Goal: Transaction & Acquisition: Purchase product/service

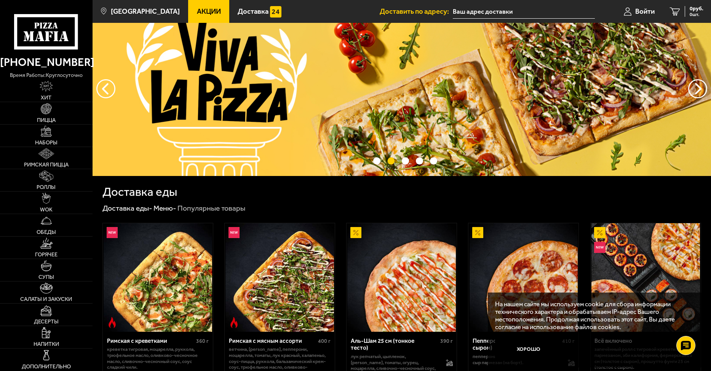
scroll to position [38, 0]
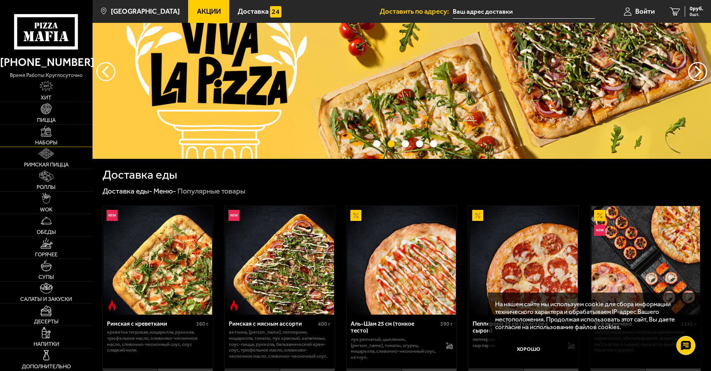
click at [43, 141] on span "Наборы" at bounding box center [46, 143] width 22 height 6
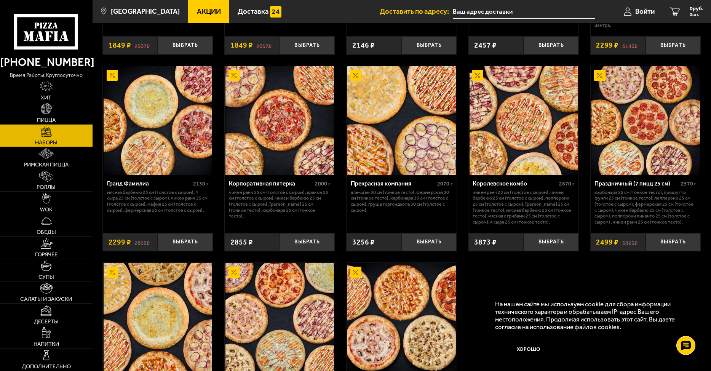
scroll to position [991, 0]
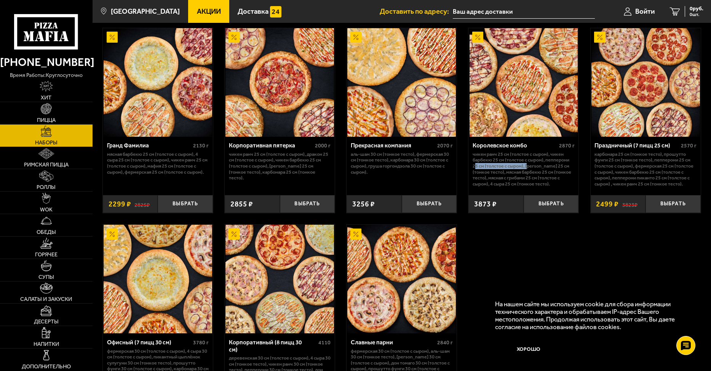
drag, startPoint x: 474, startPoint y: 167, endPoint x: 530, endPoint y: 167, distance: 55.2
click at [530, 167] on p "Чикен Ранч 25 см (толстое с сыром), Чикен Барбекю 25 см (толстое с сыром), Пепп…" at bounding box center [524, 168] width 102 height 35
click at [533, 175] on p "Чикен Ранч 25 см (толстое с сыром), Чикен Барбекю 25 см (толстое с сыром), Пепп…" at bounding box center [524, 168] width 102 height 35
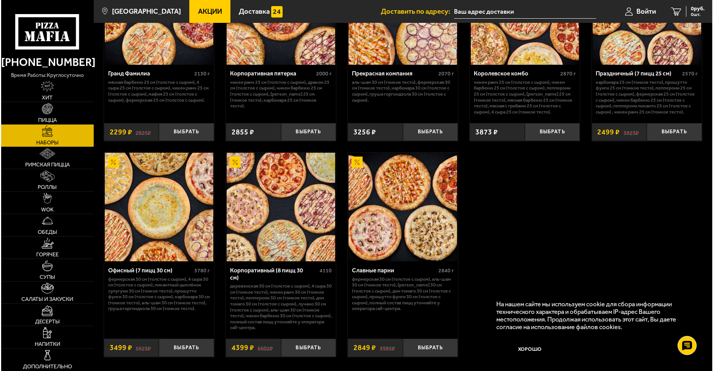
scroll to position [1067, 0]
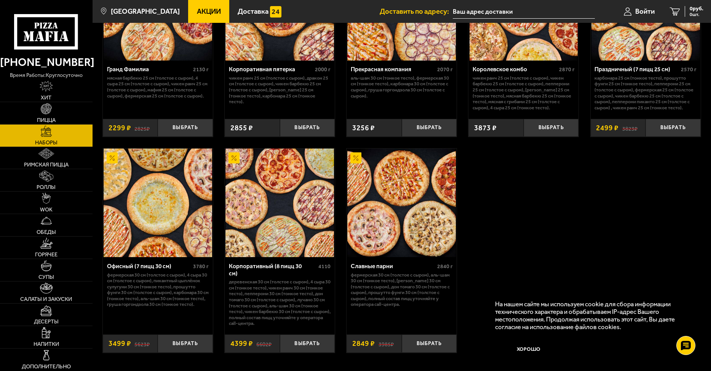
click at [157, 237] on img at bounding box center [158, 203] width 109 height 109
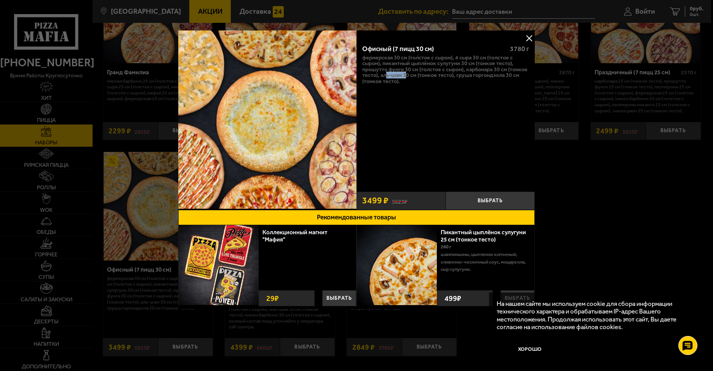
drag, startPoint x: 387, startPoint y: 74, endPoint x: 406, endPoint y: 74, distance: 19.1
click at [406, 74] on p "Фермерская 30 см (толстое с сыром), 4 сыра 30 см (толстое с сыром), Пикантный ц…" at bounding box center [445, 70] width 167 height 30
click at [412, 74] on p "Фермерская 30 см (толстое с сыром), 4 сыра 30 см (толстое с сыром), Пикантный ц…" at bounding box center [445, 70] width 167 height 30
